Goal: Task Accomplishment & Management: Complete application form

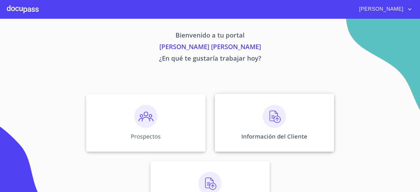
click at [272, 130] on div "Información del Cliente" at bounding box center [274, 123] width 119 height 58
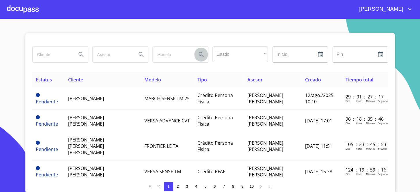
click at [194, 52] on button "Search" at bounding box center [201, 55] width 14 height 14
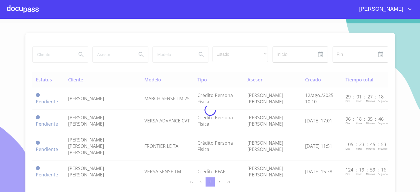
click at [233, 55] on div at bounding box center [210, 109] width 420 height 173
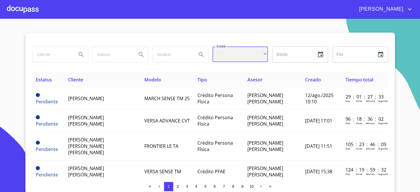
click at [228, 56] on div "​" at bounding box center [239, 54] width 55 height 16
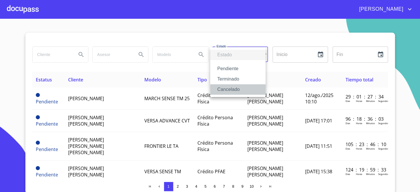
click at [238, 84] on li "Cancelado" at bounding box center [237, 89] width 55 height 10
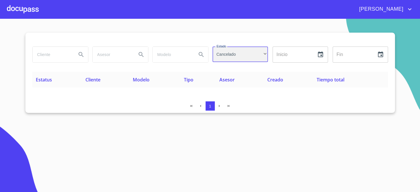
click at [239, 55] on div "Cancelado" at bounding box center [239, 54] width 55 height 16
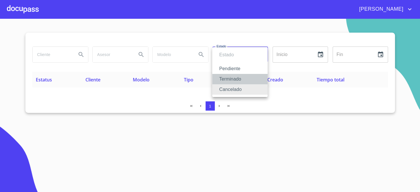
click at [230, 78] on li "Terminado" at bounding box center [239, 79] width 55 height 10
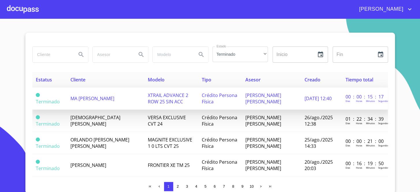
click at [148, 94] on span "XTRAIL ADVANCE 2 ROW 25 SIN ACC" at bounding box center [168, 98] width 40 height 13
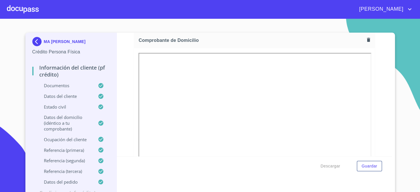
scroll to position [314, 0]
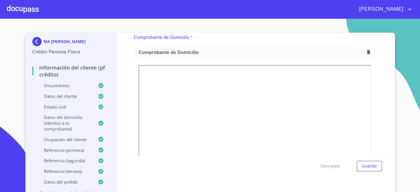
click at [374, 143] on div "Información del cliente (PF crédito) Documentos Documento de identificación.   …" at bounding box center [254, 94] width 275 height 123
click at [365, 52] on icon "button" at bounding box center [367, 51] width 5 height 5
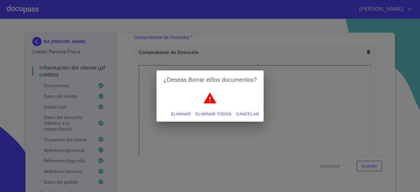
click at [186, 115] on span "Eliminar" at bounding box center [181, 113] width 20 height 7
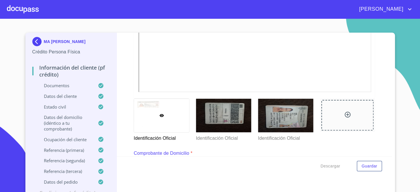
scroll to position [183, 0]
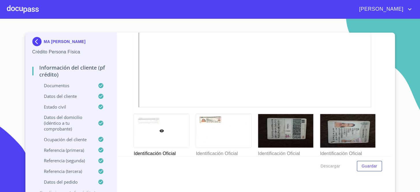
click at [123, 76] on div "Información del cliente (PF crédito) Documentos Documento de identificación.   …" at bounding box center [254, 94] width 275 height 123
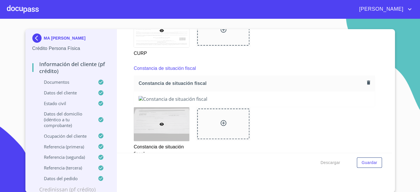
scroll to position [1232, 0]
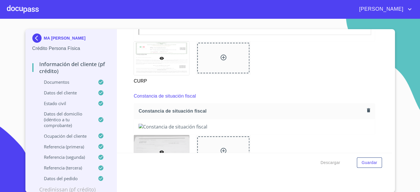
click at [367, 108] on icon "button" at bounding box center [368, 110] width 3 height 4
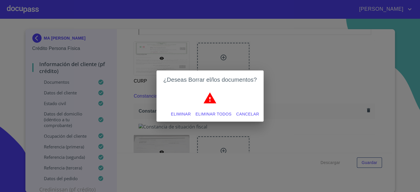
click at [186, 112] on span "Eliminar" at bounding box center [181, 113] width 20 height 7
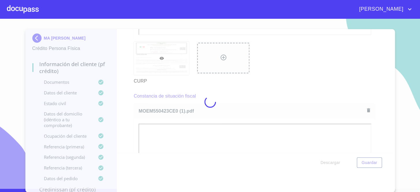
click at [273, 82] on div at bounding box center [210, 101] width 420 height 173
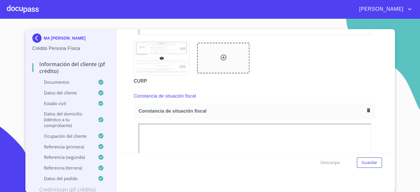
click at [8, 11] on div at bounding box center [23, 9] width 32 height 18
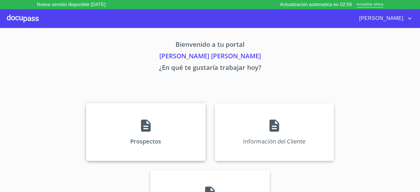
click at [170, 120] on div "Prospectos" at bounding box center [145, 132] width 119 height 58
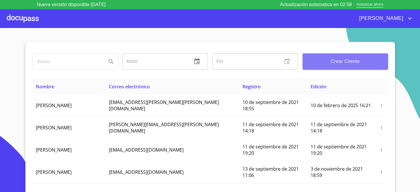
click at [347, 61] on span "Crear Cliente" at bounding box center [345, 61] width 76 height 8
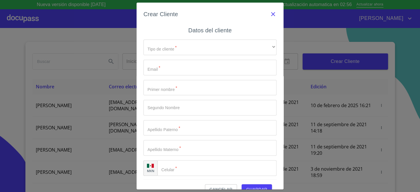
click at [269, 15] on icon "button" at bounding box center [272, 14] width 7 height 7
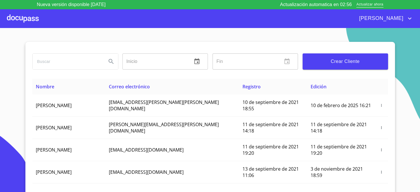
click at [74, 66] on input "search" at bounding box center [67, 62] width 69 height 16
type input "A"
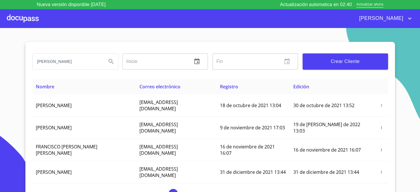
click at [89, 62] on input "[PERSON_NAME]" at bounding box center [67, 62] width 69 height 16
type input "[PERSON_NAME]"
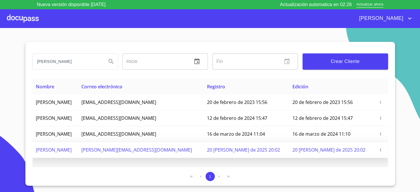
scroll to position [0, 0]
click at [379, 151] on icon "button" at bounding box center [380, 150] width 4 height 4
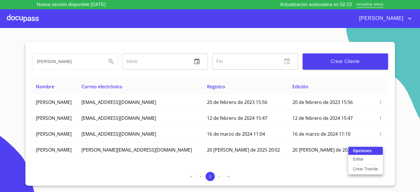
click at [361, 167] on p "Crear Tramite" at bounding box center [364, 169] width 25 height 6
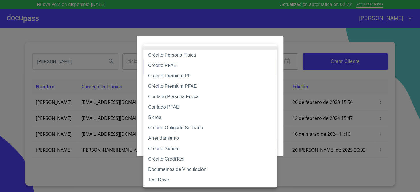
click at [215, 64] on body "Nueva versión disponible [DATE] Actualización automatica en 02:22 Actualizar ah…" at bounding box center [210, 96] width 420 height 192
click at [176, 127] on li "Crédito Obligado Solidario" at bounding box center [209, 128] width 133 height 10
type input "61725509ab5355fc594ad23b"
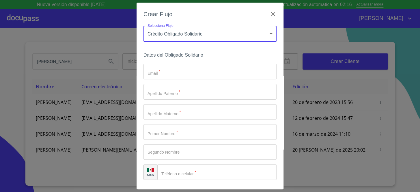
click at [181, 72] on input "Email   *" at bounding box center [209, 72] width 133 height 16
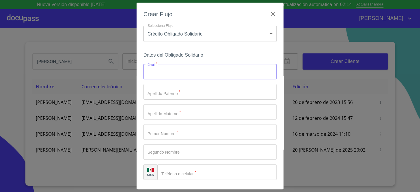
click at [224, 50] on div "Selecciona Flujo Crédito Obligado Solidario 61725509ab5355fc594ad23b Selecciona…" at bounding box center [209, 38] width 133 height 25
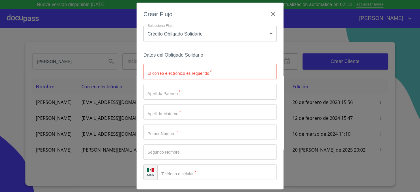
click at [204, 74] on input "El correo electrónico es requerido   *" at bounding box center [209, 72] width 133 height 16
type input "j"
type input "t"
type input "[EMAIL_ADDRESS][DOMAIN_NAME]"
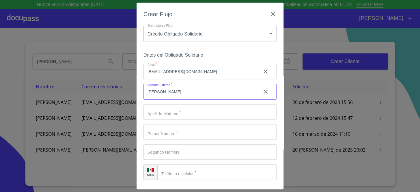
type input "[PERSON_NAME]"
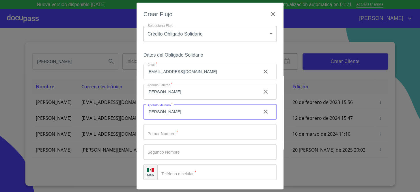
type input "[PERSON_NAME]"
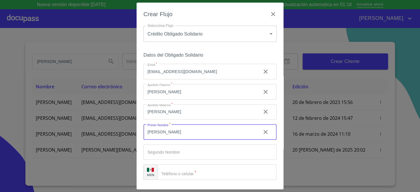
type input "[PERSON_NAME]"
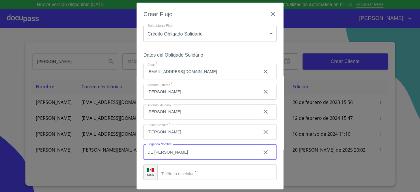
type input "DE [PERSON_NAME]"
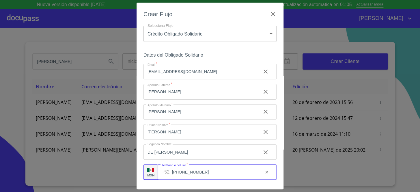
scroll to position [22, 0]
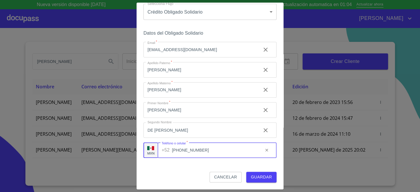
type input "[PHONE_NUMBER]"
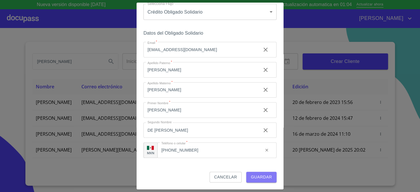
click at [255, 176] on span "Guardar" at bounding box center [261, 176] width 21 height 7
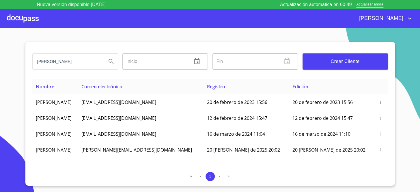
click at [33, 15] on div at bounding box center [23, 18] width 32 height 18
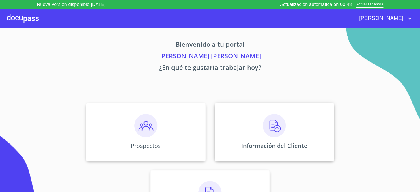
click at [245, 151] on div "Información del Cliente" at bounding box center [274, 132] width 119 height 58
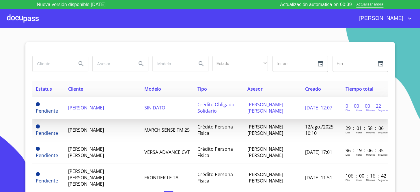
click at [141, 104] on td "SIN DATO" at bounding box center [167, 108] width 53 height 22
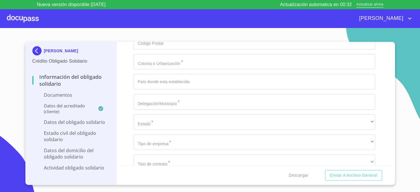
scroll to position [1630, 0]
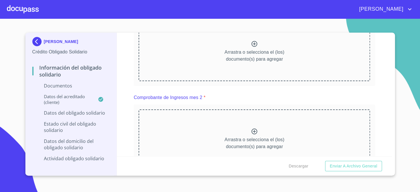
scroll to position [288, 0]
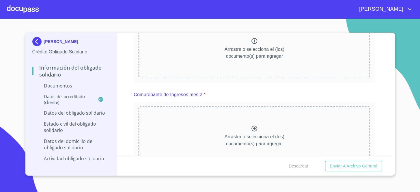
click at [122, 60] on div "Información del Obligado Solidario Documentos Documento de identificación Oblig…" at bounding box center [254, 94] width 275 height 123
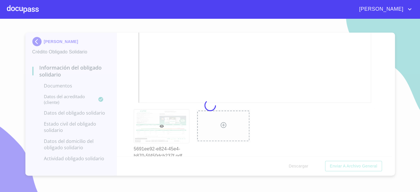
click at [256, 54] on div at bounding box center [210, 105] width 420 height 173
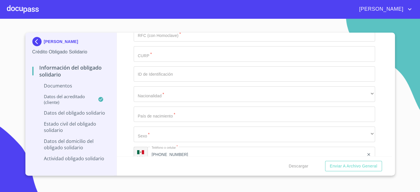
scroll to position [1075, 0]
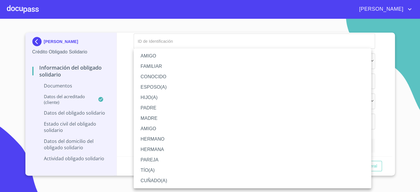
click at [158, 116] on li "MADRE" at bounding box center [252, 118] width 237 height 10
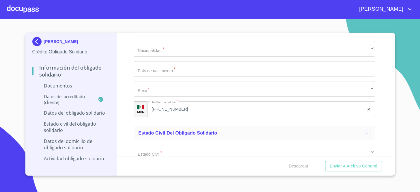
scroll to position [1101, 0]
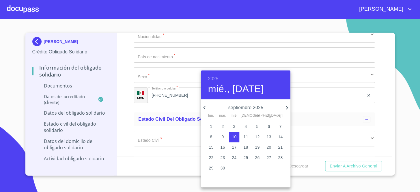
click at [208, 107] on p "septiembre 2025" at bounding box center [246, 107] width 76 height 7
click at [207, 108] on icon "button" at bounding box center [204, 107] width 7 height 7
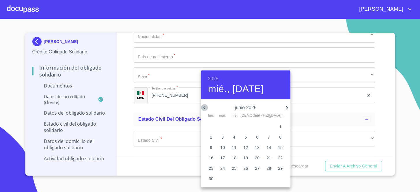
click at [207, 108] on icon "button" at bounding box center [204, 107] width 7 height 7
click at [269, 123] on p "1" at bounding box center [268, 126] width 2 height 6
click at [211, 75] on h6 "2025" at bounding box center [213, 79] width 10 height 8
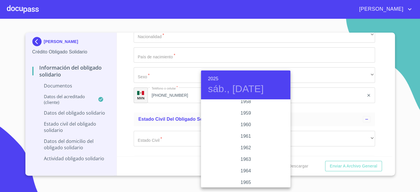
scroll to position [385, 0]
click at [247, 170] on div "1964" at bounding box center [245, 171] width 89 height 12
type input "1 de mar. de 1964"
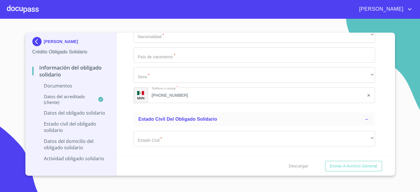
click at [381, 106] on div "Información del Obligado Solidario Documentos Documento de identificación Oblig…" at bounding box center [254, 94] width 275 height 123
paste input "GOGL640301CV9"
type input "GOGL640301CV9"
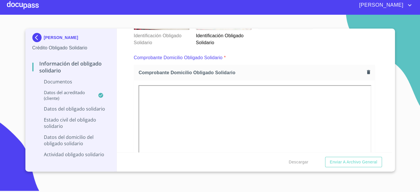
scroll to position [147, 0]
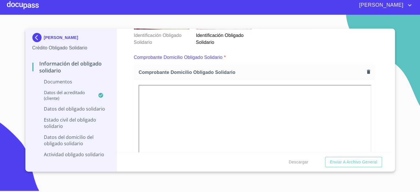
drag, startPoint x: 226, startPoint y: 96, endPoint x: 228, endPoint y: 99, distance: 3.1
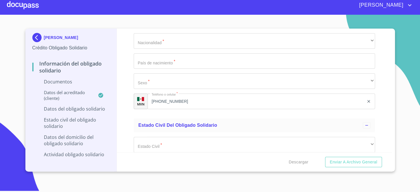
scroll to position [1117, 0]
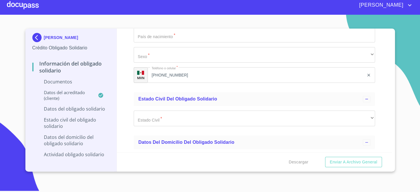
paste input "GOGL640301MJCNNR06"
type input "GOGL640301MJCNNR06"
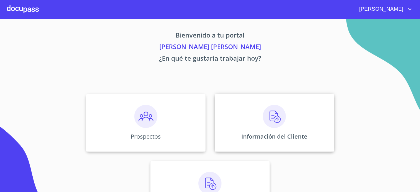
click at [235, 122] on div "Información del Cliente" at bounding box center [274, 123] width 119 height 58
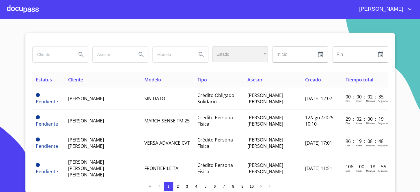
click at [220, 54] on div "​" at bounding box center [239, 54] width 55 height 16
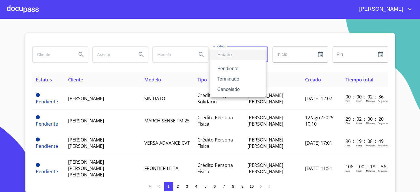
click at [227, 80] on li "Terminado" at bounding box center [237, 79] width 55 height 10
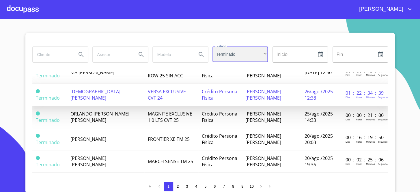
scroll to position [26, 0]
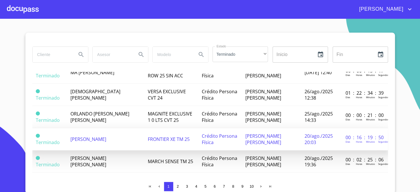
click at [110, 137] on td "[PERSON_NAME]" at bounding box center [105, 139] width 77 height 22
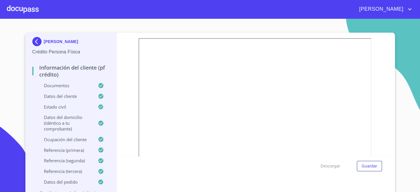
scroll to position [341, 0]
